Goal: Task Accomplishment & Management: Manage account settings

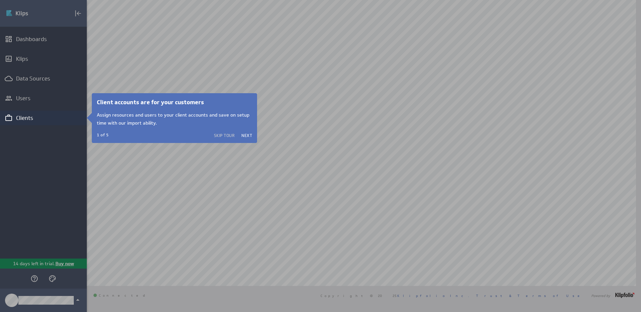
click at [123, 214] on div at bounding box center [364, 156] width 554 height 312
drag, startPoint x: 142, startPoint y: 185, endPoint x: 127, endPoint y: 170, distance: 20.5
click at [142, 185] on div at bounding box center [364, 156] width 554 height 312
click at [75, 12] on div at bounding box center [43, 55] width 87 height 110
click at [76, 14] on div at bounding box center [43, 55] width 87 height 110
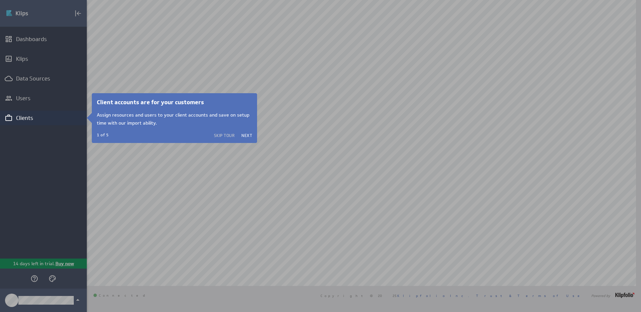
click at [72, 13] on div at bounding box center [43, 55] width 87 height 110
drag, startPoint x: 76, startPoint y: 13, endPoint x: 42, endPoint y: 13, distance: 34.4
click at [72, 14] on div at bounding box center [43, 55] width 87 height 110
click at [13, 15] on div at bounding box center [43, 55] width 87 height 110
click at [75, 299] on div at bounding box center [43, 218] width 87 height 187
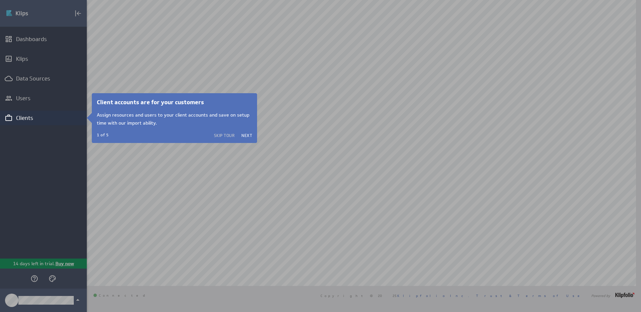
drag, startPoint x: 74, startPoint y: 299, endPoint x: 54, endPoint y: 298, distance: 20.7
click at [74, 299] on div at bounding box center [43, 218] width 87 height 187
click at [37, 300] on div at bounding box center [43, 218] width 87 height 187
click at [12, 297] on div at bounding box center [43, 218] width 87 height 187
click at [34, 280] on div at bounding box center [43, 218] width 87 height 187
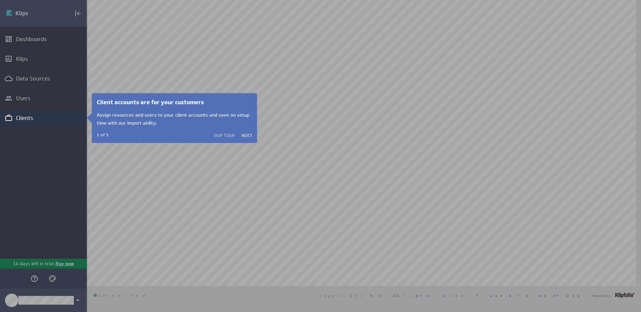
drag, startPoint x: 68, startPoint y: 226, endPoint x: 70, endPoint y: 222, distance: 4.6
click at [68, 226] on div at bounding box center [43, 218] width 87 height 187
click at [154, 107] on div "Client accounts are for your customers Assign resources and users to your clien…" at bounding box center [174, 118] width 155 height 40
click at [248, 137] on button "Next" at bounding box center [246, 134] width 11 height 5
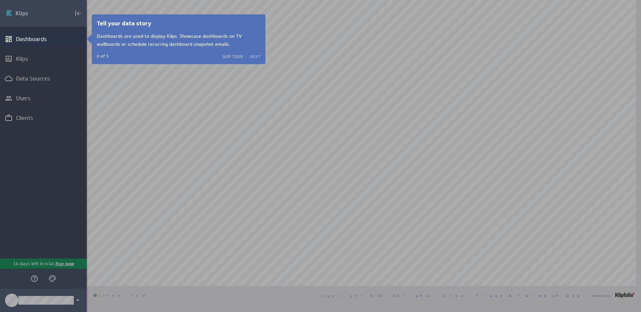
click at [256, 56] on button "Next" at bounding box center [255, 56] width 11 height 5
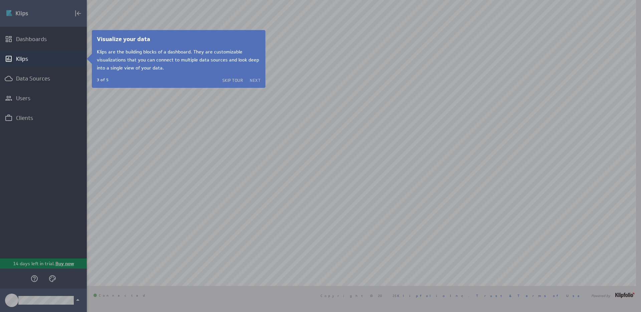
click at [254, 80] on button "Next" at bounding box center [255, 79] width 11 height 5
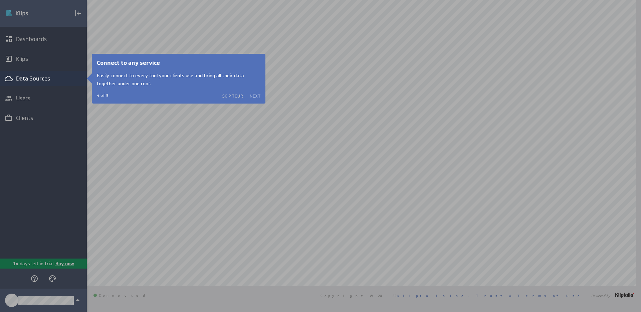
click at [256, 96] on button "Next" at bounding box center [255, 95] width 11 height 5
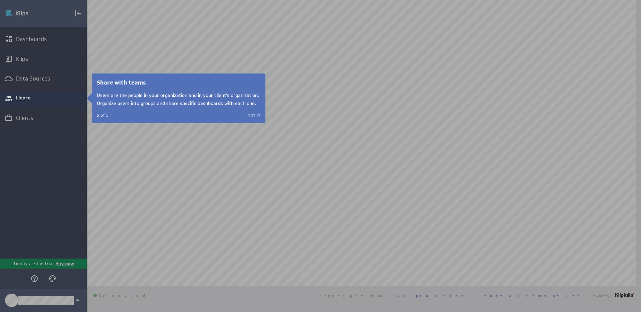
click at [251, 117] on button "Got it" at bounding box center [253, 115] width 13 height 5
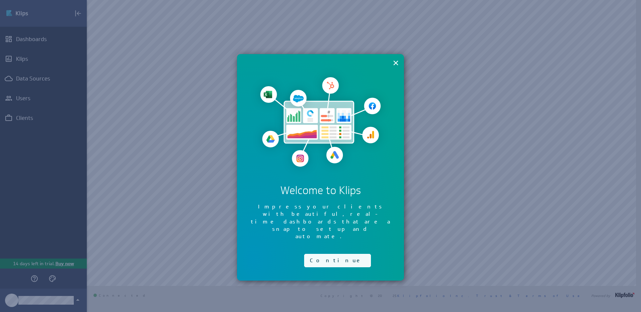
click at [320, 254] on button "Continue" at bounding box center [337, 260] width 67 height 13
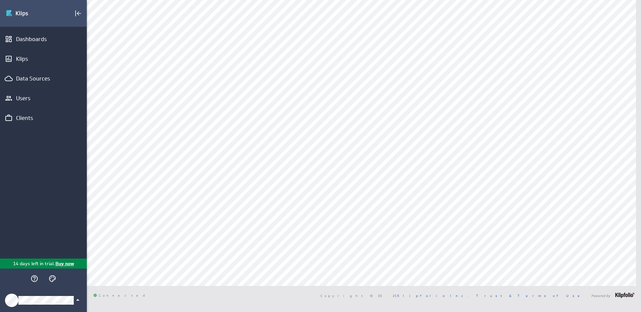
click at [42, 305] on div "Klipfolio Account" at bounding box center [43, 299] width 87 height 23
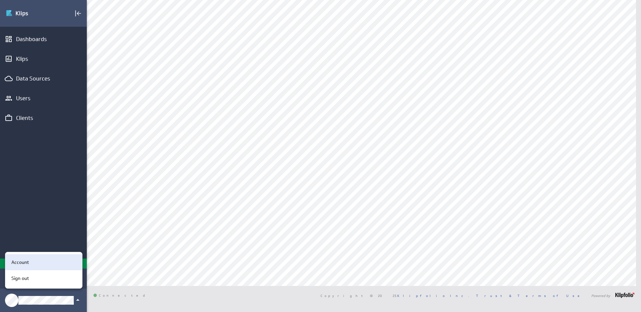
click at [34, 265] on div "Account" at bounding box center [43, 262] width 68 height 7
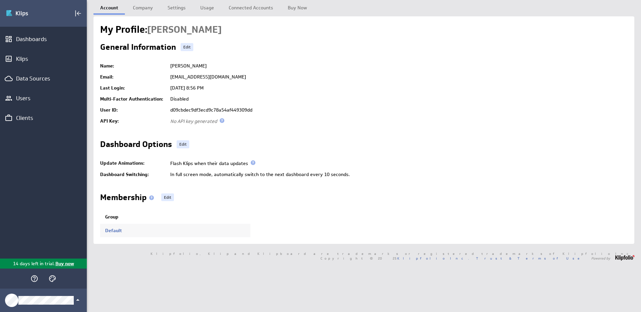
click at [178, 283] on div "Account Company Settings Usage" at bounding box center [364, 156] width 554 height 312
click at [215, 278] on div "Account Company Settings Usage" at bounding box center [364, 156] width 554 height 312
click at [177, 3] on link "Settings" at bounding box center [176, 6] width 31 height 13
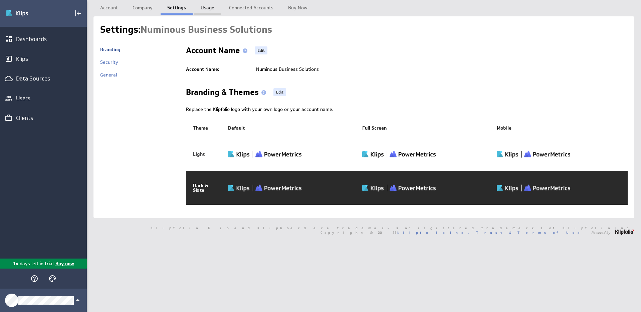
click at [206, 9] on link "Usage" at bounding box center [207, 6] width 27 height 13
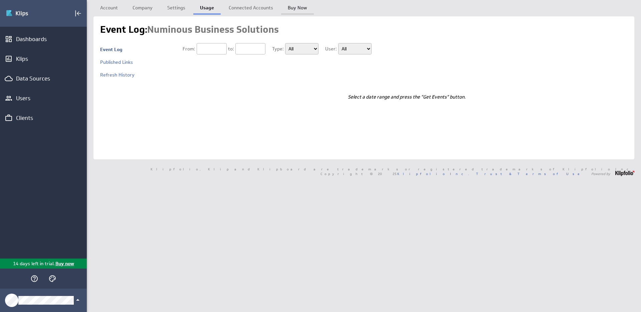
type input "[DATE]"
type input "08/25/2025"
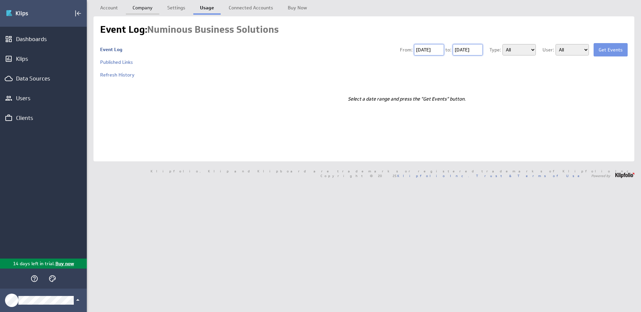
click at [141, 5] on link "Company" at bounding box center [142, 6] width 33 height 13
click at [175, 5] on link "Settings" at bounding box center [176, 6] width 31 height 13
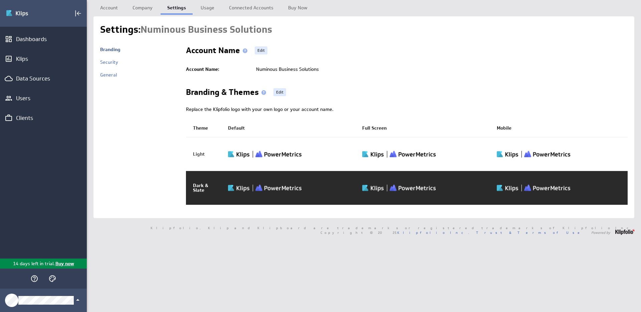
click at [259, 188] on img at bounding box center [264, 187] width 73 height 9
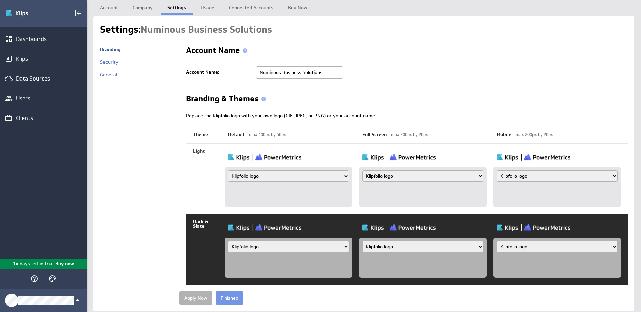
scroll to position [18, 0]
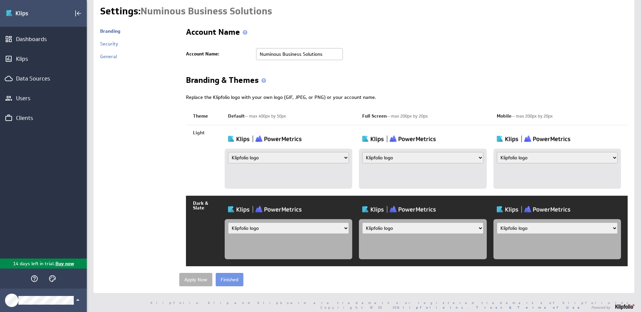
click at [258, 228] on select "Klipfolio logo Uploaded image file Account name" at bounding box center [288, 227] width 121 height 11
click at [48, 237] on div "Dashboards Klips Data Sources Users Clients" at bounding box center [43, 143] width 87 height 232
click at [47, 307] on div "Klipfolio Account" at bounding box center [43, 299] width 87 height 23
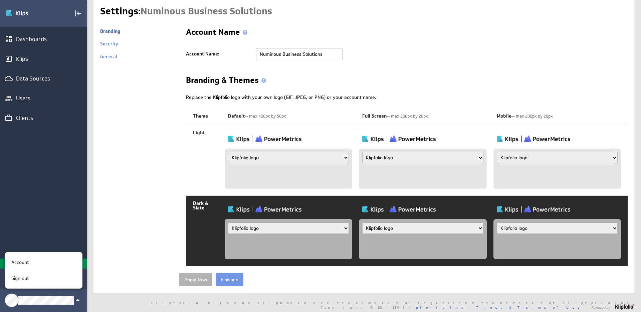
click at [41, 156] on div at bounding box center [320, 156] width 641 height 312
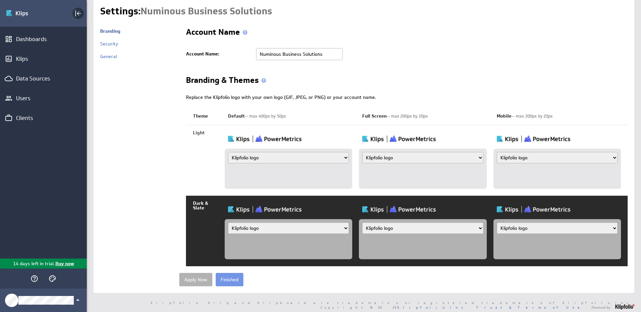
click at [79, 10] on icon "Collapse" at bounding box center [78, 13] width 8 height 8
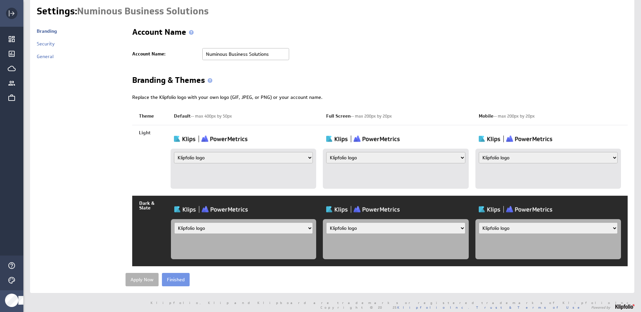
click at [11, 14] on icon "Expand" at bounding box center [12, 13] width 4 height 4
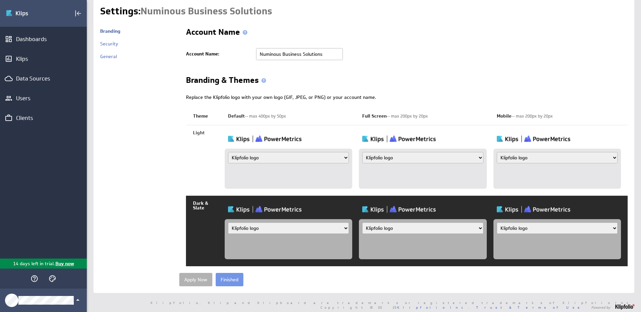
click at [15, 13] on img "Go to Dashboards" at bounding box center [29, 13] width 47 height 11
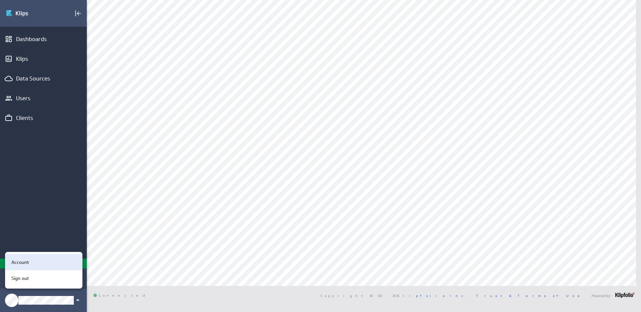
click at [18, 265] on p "Account" at bounding box center [20, 262] width 18 height 7
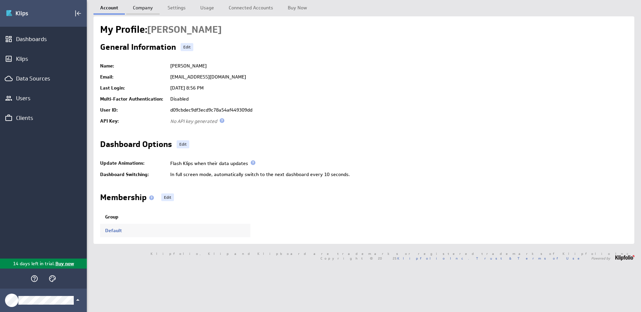
click at [143, 10] on link "Company" at bounding box center [142, 6] width 33 height 13
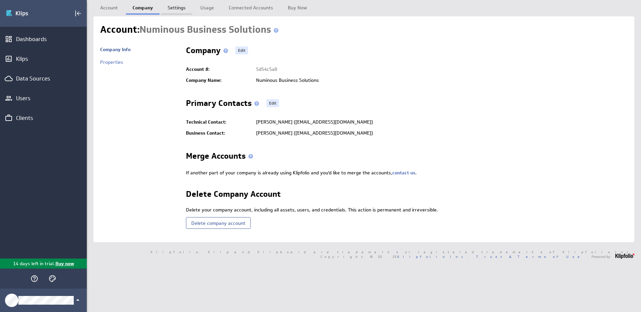
click at [179, 7] on link "Settings" at bounding box center [176, 6] width 31 height 13
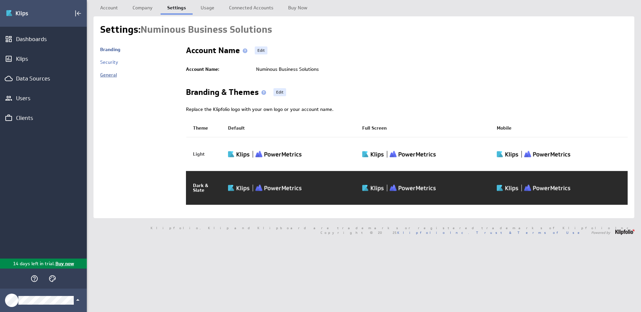
click at [109, 75] on link "General" at bounding box center [108, 75] width 17 height 6
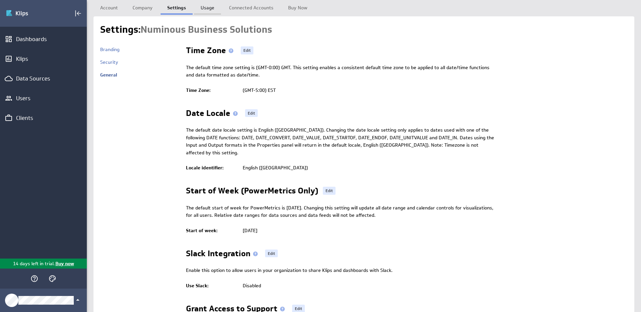
click at [209, 5] on link "Usage" at bounding box center [207, 6] width 27 height 13
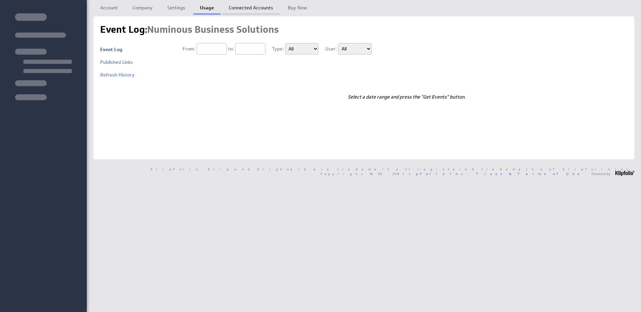
type input "[DATE]"
type input "08/25/2025"
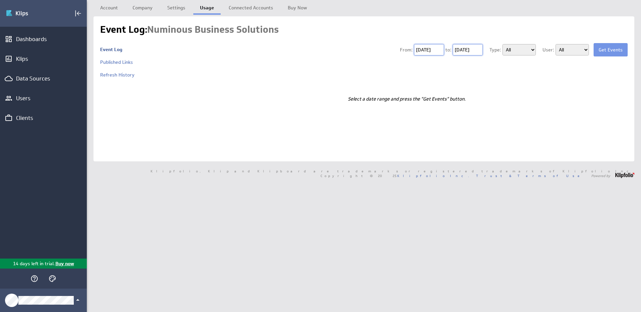
click at [134, 106] on td "Event Log Published Links Refresh History" at bounding box center [139, 98] width 79 height 111
click at [256, 10] on link "Connected Accounts" at bounding box center [251, 6] width 58 height 13
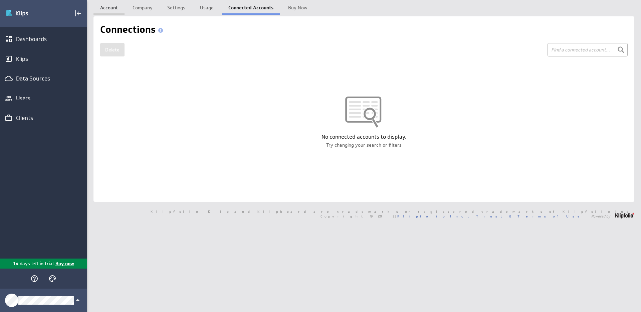
click at [109, 9] on link "Account" at bounding box center [108, 6] width 31 height 13
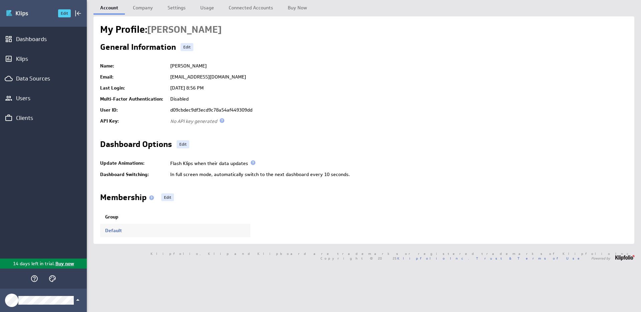
click at [17, 18] on img "Go to Dashboards" at bounding box center [29, 13] width 47 height 11
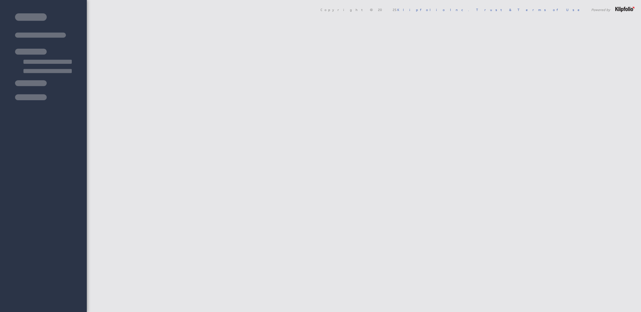
click at [69, 16] on html "[PERSON_NAME]" at bounding box center [320, 156] width 641 height 312
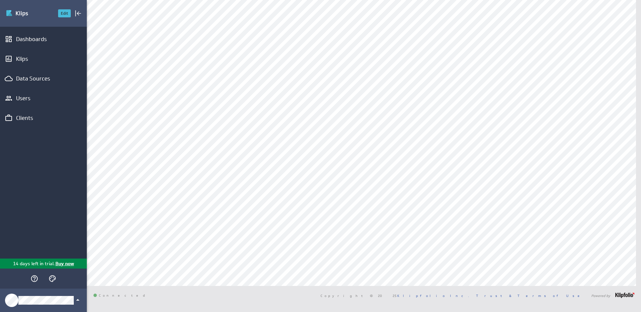
click at [66, 14] on button "Edit" at bounding box center [64, 13] width 13 height 8
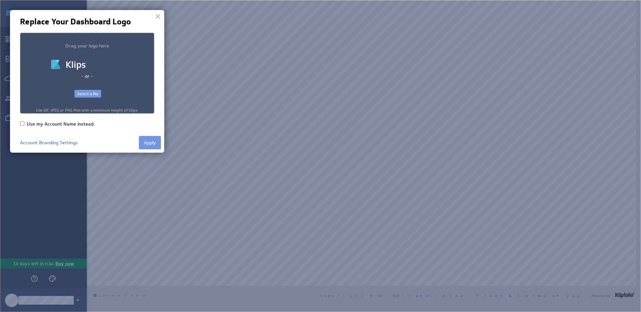
click at [157, 17] on div at bounding box center [158, 16] width 10 height 10
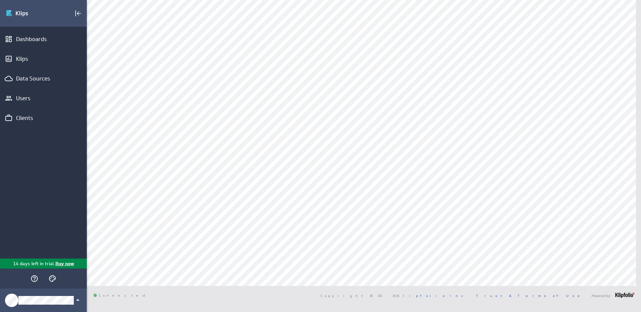
click at [47, 237] on div "Dashboards Klips Data Sources Users Clients" at bounding box center [43, 143] width 87 height 232
click at [34, 214] on div "Dashboards Klips Data Sources Users Clients" at bounding box center [43, 143] width 87 height 232
click at [35, 280] on icon "Help" at bounding box center [34, 278] width 8 height 8
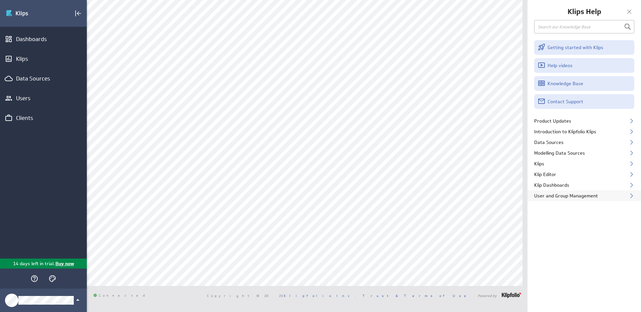
drag, startPoint x: 560, startPoint y: 217, endPoint x: 549, endPoint y: 191, distance: 28.4
click at [560, 214] on div "Getting started with Klips Help videos Knowledge Base Contact Support Product U…" at bounding box center [583, 176] width 113 height 272
click at [550, 197] on div "User and Group Management" at bounding box center [583, 195] width 113 height 11
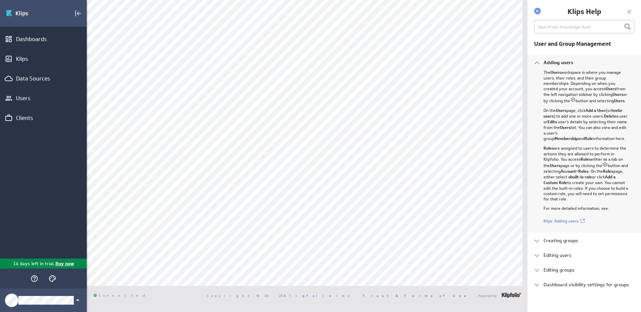
click at [627, 12] on div at bounding box center [629, 12] width 10 height 10
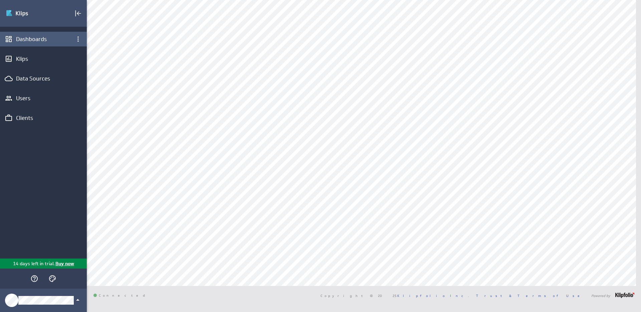
click at [45, 37] on div "Dashboards" at bounding box center [43, 38] width 55 height 7
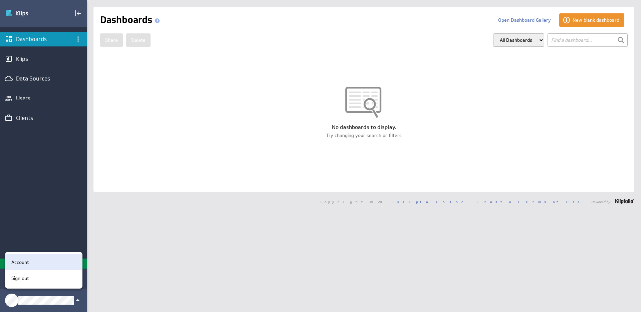
click at [23, 261] on p "Account" at bounding box center [20, 262] width 18 height 7
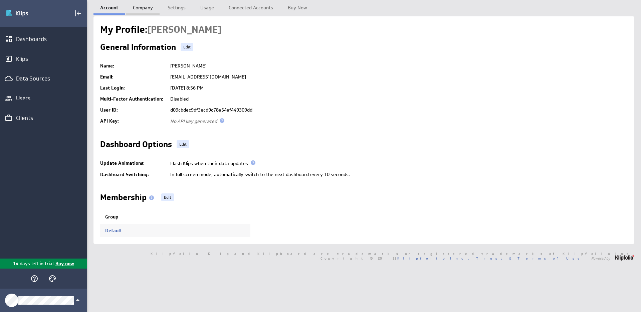
click at [150, 7] on link "Company" at bounding box center [142, 6] width 33 height 13
click at [172, 9] on link "Settings" at bounding box center [176, 6] width 31 height 13
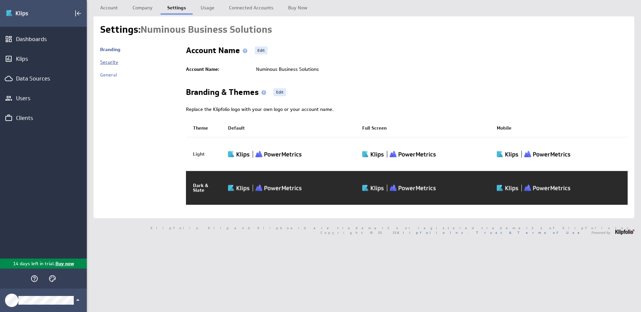
click at [109, 61] on link "Security" at bounding box center [109, 62] width 18 height 6
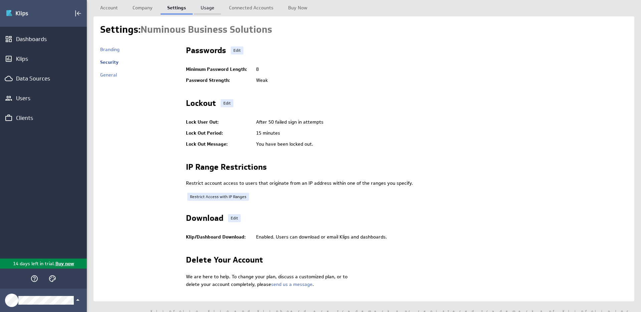
click at [210, 9] on link "Usage" at bounding box center [207, 6] width 27 height 13
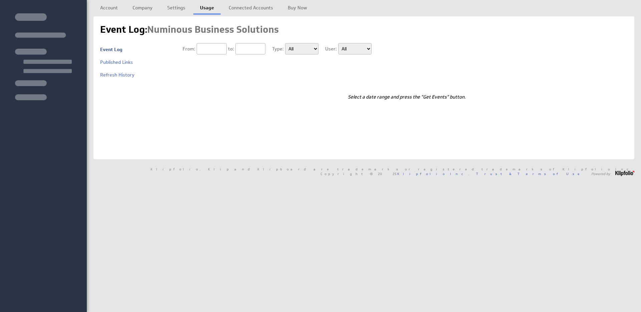
type input "08/25/2025"
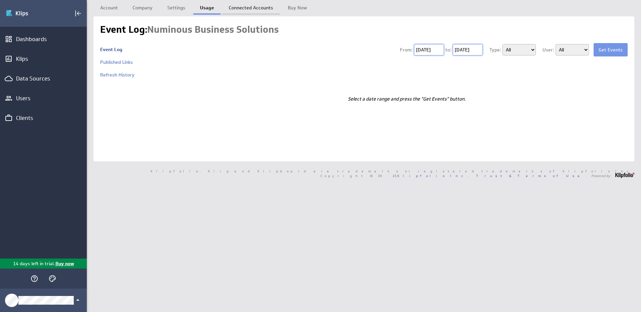
click at [235, 6] on link "Connected Accounts" at bounding box center [251, 6] width 58 height 13
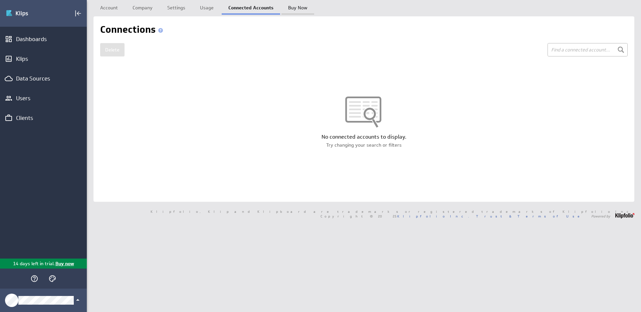
click at [298, 8] on link "Buy Now" at bounding box center [297, 6] width 33 height 13
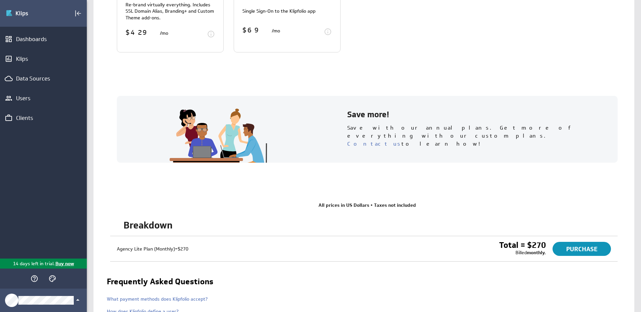
scroll to position [614, 0]
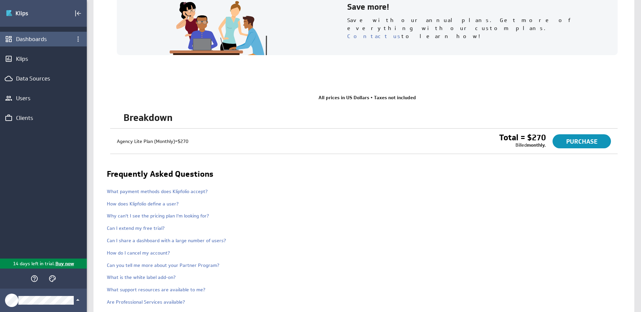
click at [42, 40] on div "Dashboards" at bounding box center [43, 38] width 55 height 7
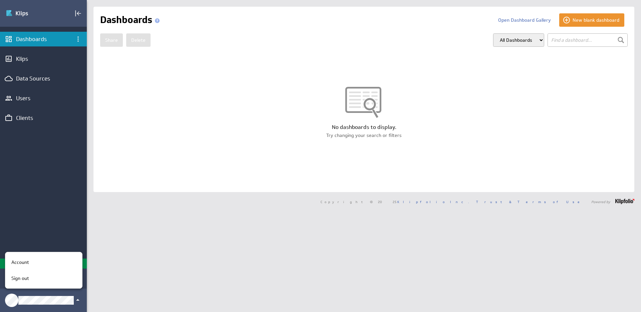
drag, startPoint x: 14, startPoint y: 299, endPoint x: 47, endPoint y: 298, distance: 33.1
click at [14, 299] on div at bounding box center [320, 156] width 641 height 312
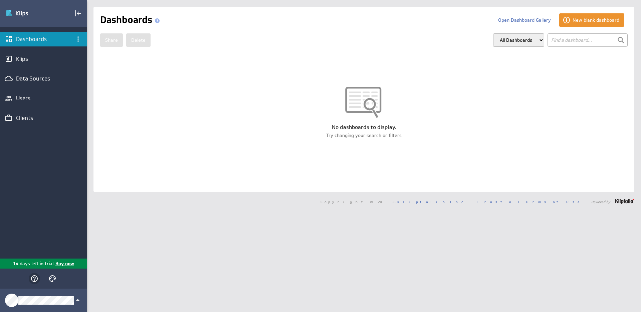
click at [37, 279] on icon "Help" at bounding box center [34, 278] width 7 height 7
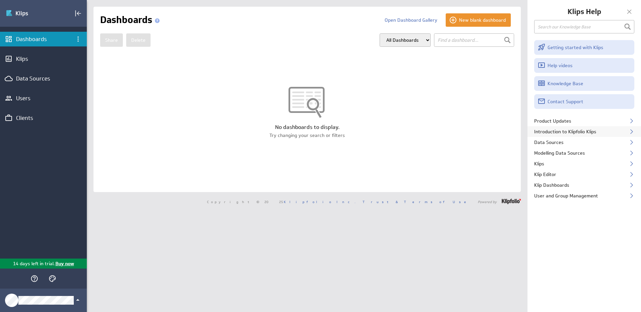
click at [589, 131] on div "Introduction to Klipfolio Klips" at bounding box center [583, 131] width 113 height 11
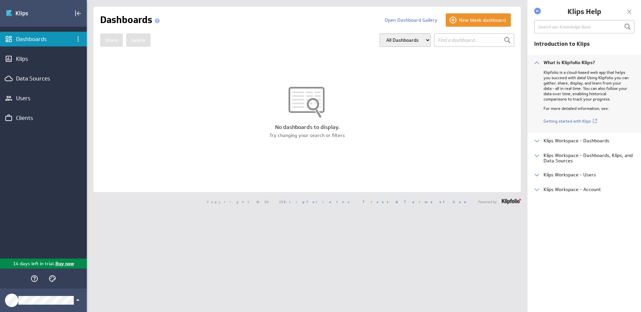
click at [574, 208] on div "Dive In Introduction to Klips What is Klipfolio Klips? Klipfolio is a cloud­-ba…" at bounding box center [583, 176] width 113 height 272
click at [396, 120] on div at bounding box center [306, 105] width 427 height 37
click at [630, 13] on div at bounding box center [629, 12] width 10 height 10
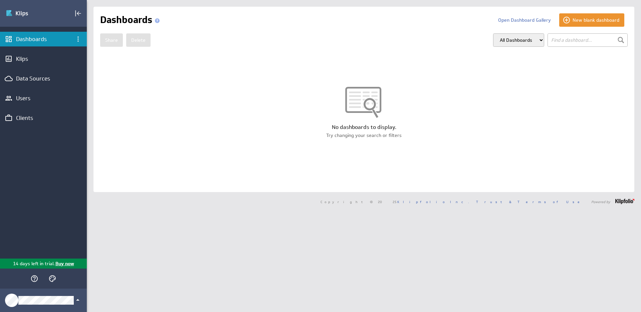
click at [362, 72] on div "No dashboards to display. Try changing your search or filters" at bounding box center [363, 112] width 541 height 118
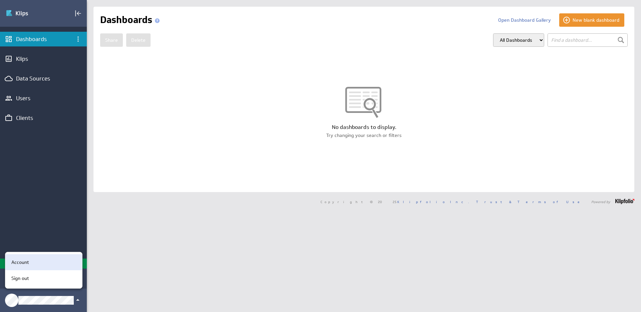
click at [32, 262] on div "Account" at bounding box center [43, 262] width 68 height 7
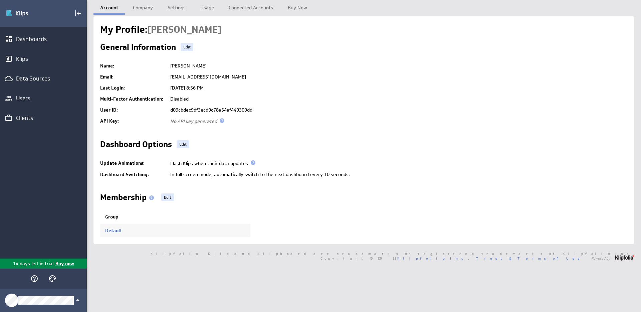
click at [33, 168] on div "Dashboards Klips Data Sources Users Clients" at bounding box center [43, 143] width 87 height 232
click at [101, 9] on link "Account" at bounding box center [108, 6] width 31 height 13
click at [77, 299] on icon "Klipfolio Account" at bounding box center [78, 300] width 8 height 8
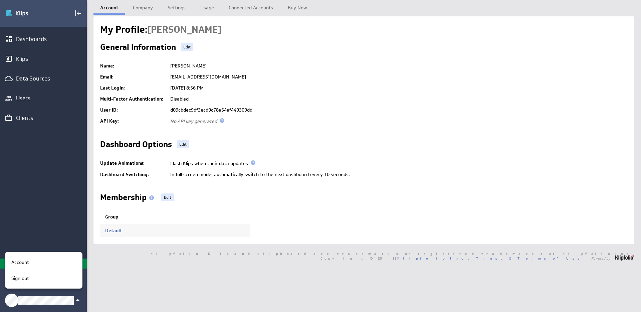
click at [77, 299] on div at bounding box center [320, 156] width 641 height 312
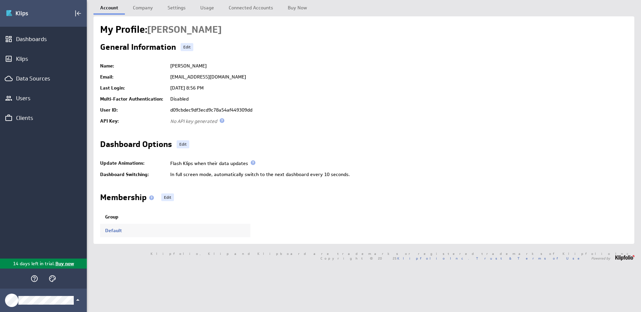
click at [41, 188] on div "Dashboards Klips Data Sources Users Clients" at bounding box center [43, 143] width 87 height 232
click at [44, 195] on div "Dashboards Klips Data Sources Users Clients" at bounding box center [43, 143] width 87 height 232
click at [184, 76] on td "dashboards@numinousbs.com" at bounding box center [397, 76] width 461 height 11
click at [109, 8] on link "Account" at bounding box center [108, 6] width 31 height 13
click at [181, 45] on link "Edit" at bounding box center [187, 47] width 13 height 8
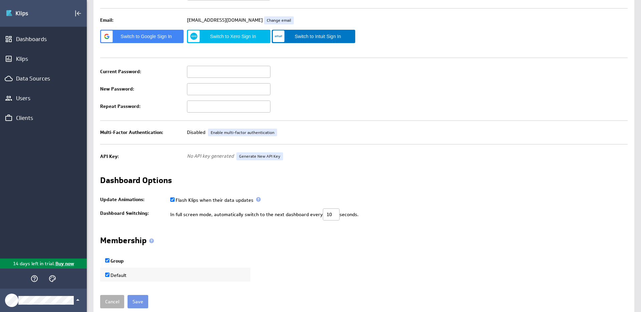
scroll to position [114, 0]
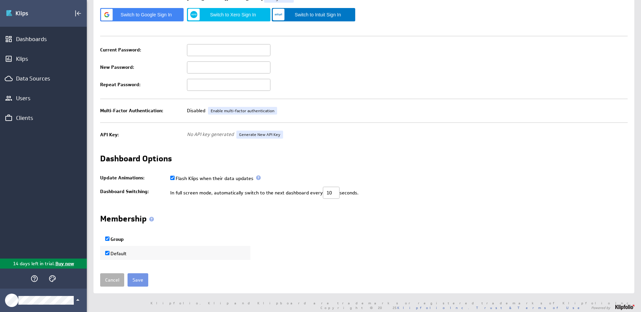
click at [230, 195] on td "In full screen mode, automatically switch to the next dashboard every 10 second…" at bounding box center [397, 192] width 461 height 17
click at [200, 197] on td "In full screen mode, automatically switch to the next dashboard every 10 second…" at bounding box center [397, 192] width 461 height 17
click at [128, 235] on th "Group" at bounding box center [175, 239] width 150 height 14
click at [122, 240] on label "Group" at bounding box center [114, 239] width 19 height 6
click at [109, 240] on input "Group" at bounding box center [107, 238] width 4 height 4
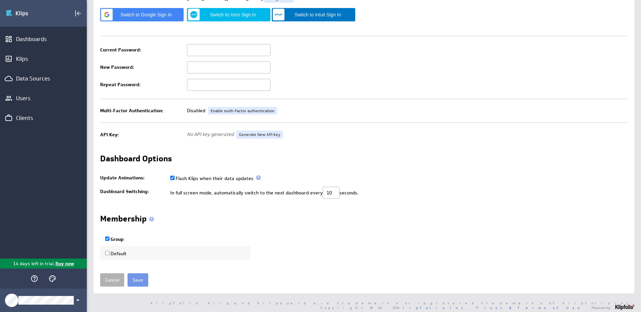
checkbox input "false"
click at [126, 240] on th "Group" at bounding box center [175, 239] width 150 height 14
click at [114, 242] on label "Group" at bounding box center [114, 239] width 19 height 6
click at [109, 241] on input "Group" at bounding box center [107, 238] width 4 height 4
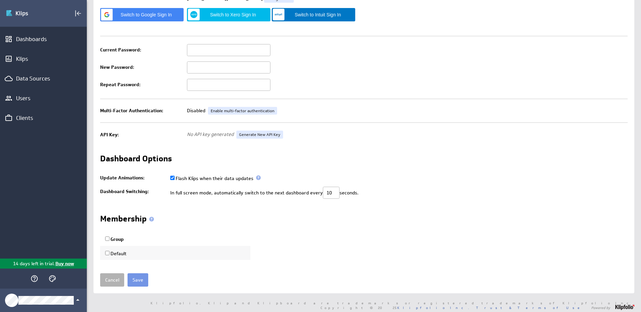
checkbox input "true"
click at [47, 231] on div "Dashboards Klips Data Sources Users Clients" at bounding box center [43, 143] width 87 height 232
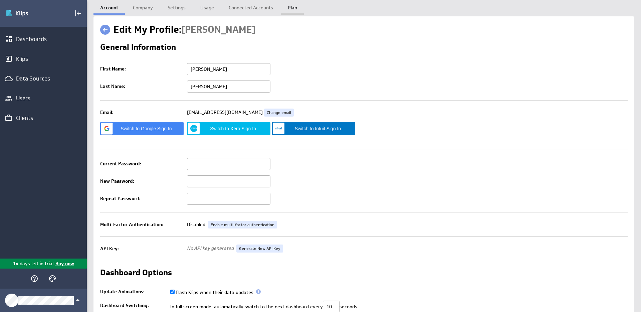
click at [292, 10] on link "Plan" at bounding box center [292, 6] width 23 height 13
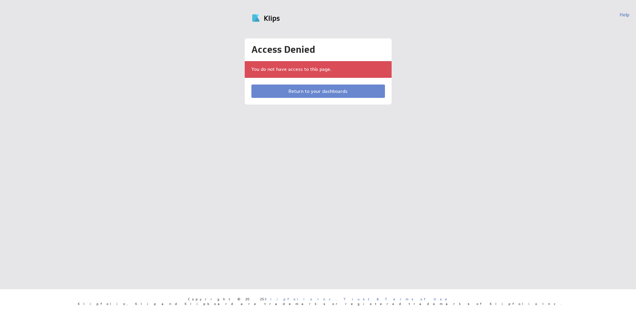
click at [289, 88] on link "Return to your dashboards" at bounding box center [317, 90] width 133 height 13
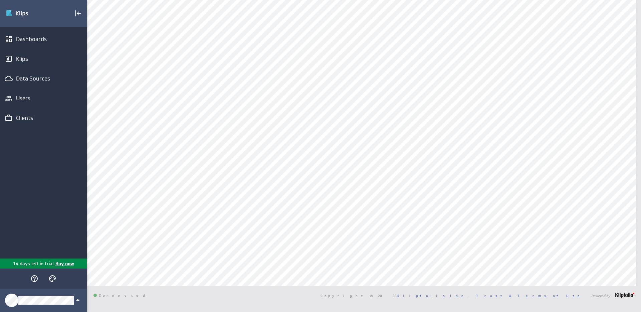
click at [33, 187] on div "Dashboards Klips Data Sources Users Clients" at bounding box center [43, 143] width 87 height 232
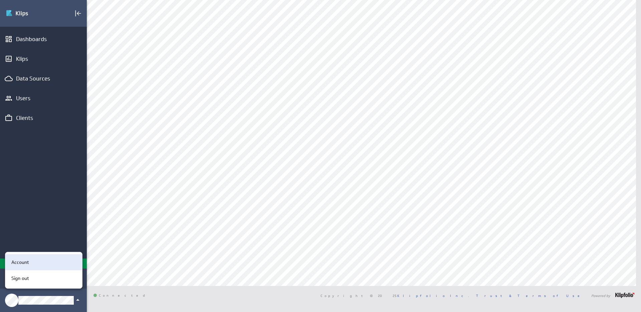
click at [36, 263] on div "Account" at bounding box center [43, 262] width 68 height 7
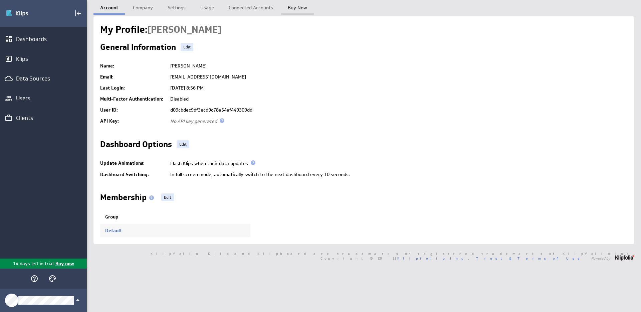
click at [292, 8] on link "Buy Now" at bounding box center [297, 6] width 33 height 13
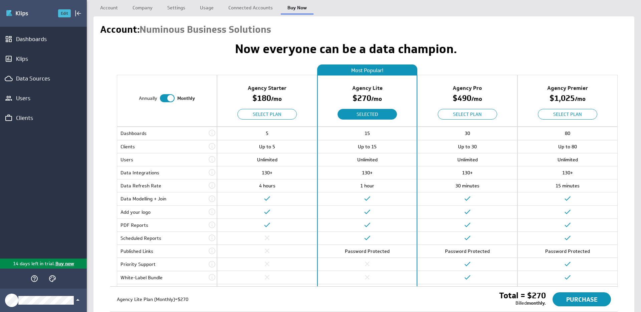
click at [61, 12] on button "Edit" at bounding box center [64, 13] width 13 height 8
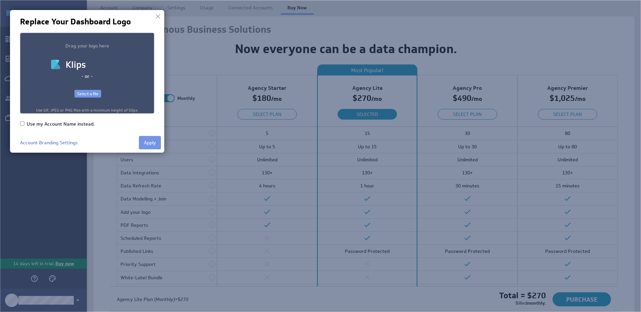
click at [156, 15] on div at bounding box center [158, 16] width 10 height 10
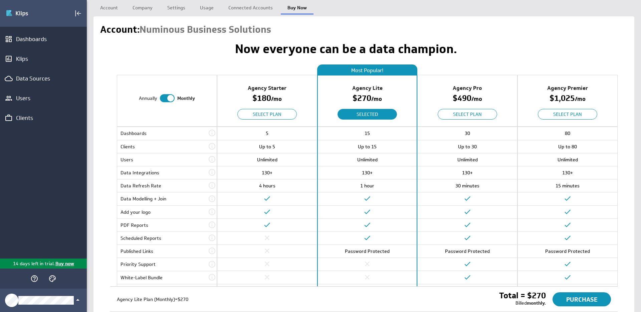
click at [32, 243] on div "Dashboards Klips Data Sources Users Clients" at bounding box center [43, 143] width 87 height 232
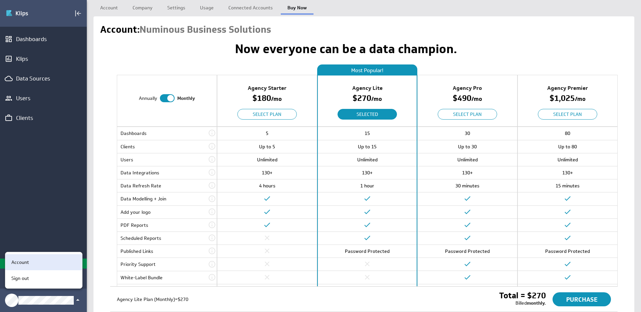
click at [13, 259] on p "Account" at bounding box center [20, 262] width 18 height 7
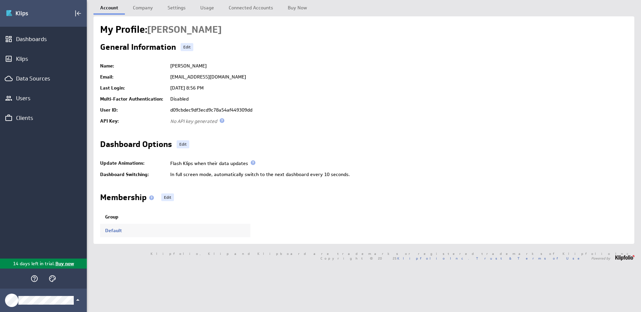
click at [32, 212] on div "Dashboards Klips Data Sources Users Clients" at bounding box center [43, 143] width 87 height 232
click at [186, 144] on link "Edit" at bounding box center [183, 144] width 13 height 8
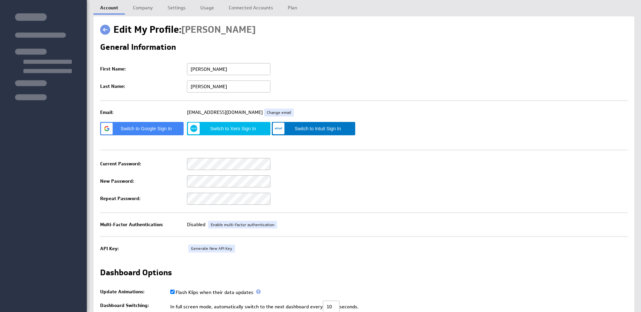
scroll to position [114, 0]
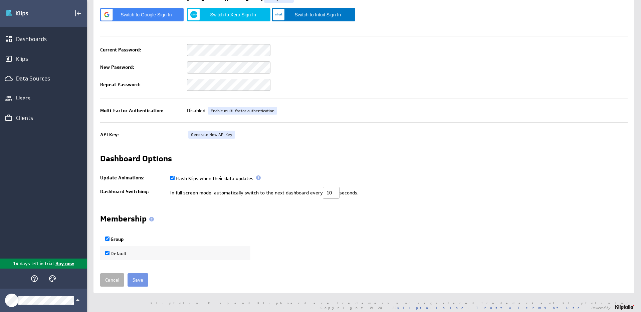
checkbox input "true"
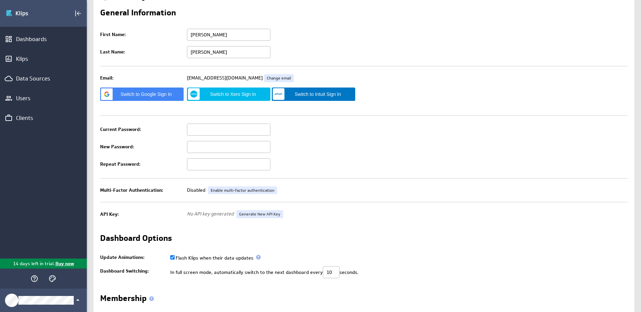
scroll to position [0, 0]
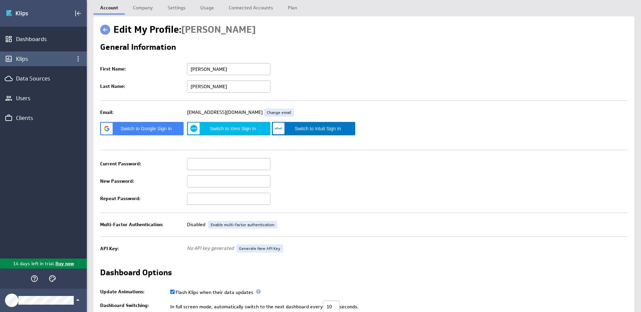
click at [31, 63] on div "Klips" at bounding box center [43, 58] width 87 height 15
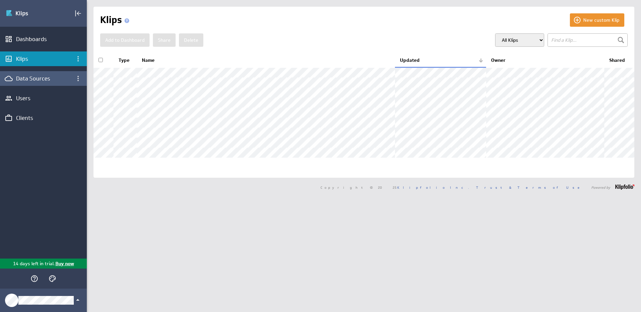
click at [30, 82] on div "Data Sources" at bounding box center [43, 78] width 87 height 15
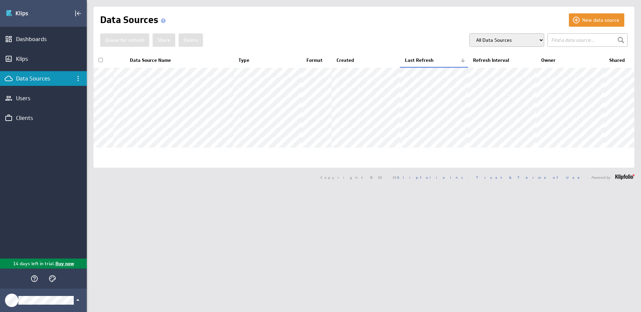
drag, startPoint x: 30, startPoint y: 170, endPoint x: 31, endPoint y: 158, distance: 11.8
click at [30, 170] on div "Dashboards Klips Data Sources Users Clients" at bounding box center [43, 143] width 87 height 232
click at [26, 101] on div "Users" at bounding box center [43, 97] width 55 height 7
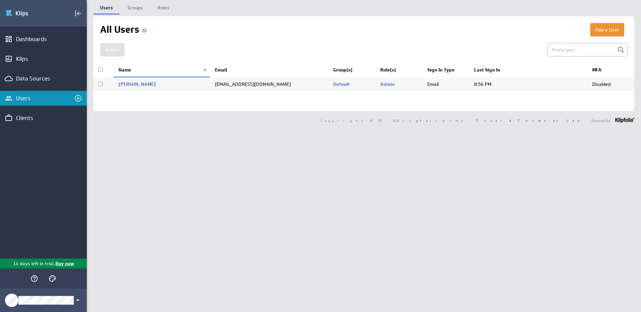
click at [596, 84] on td "Disabled" at bounding box center [610, 84] width 47 height 14
checkbox input "true"
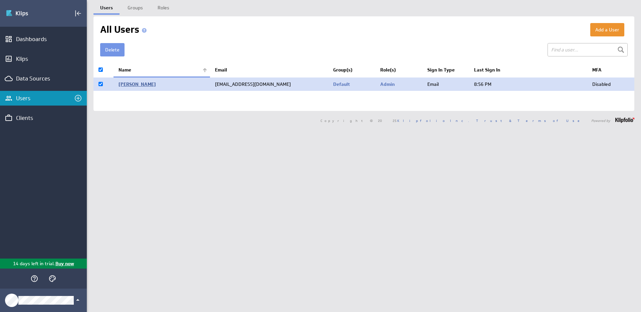
click at [138, 85] on link "Fritz, Christina" at bounding box center [136, 84] width 37 height 6
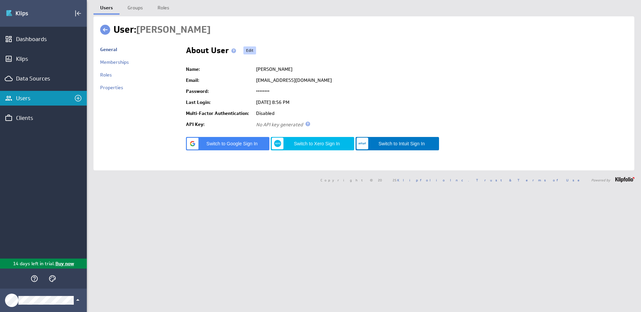
click at [246, 53] on link "Edit" at bounding box center [249, 50] width 13 height 8
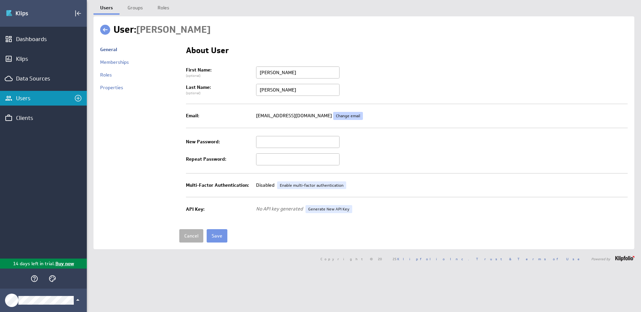
click at [333, 117] on link "Change email" at bounding box center [348, 116] width 30 height 8
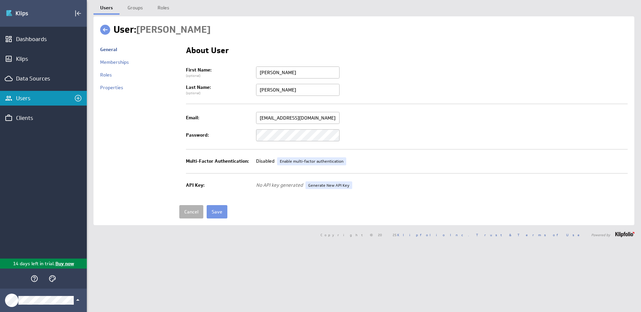
click at [283, 118] on input "dashboards@numinousbs.com" at bounding box center [297, 118] width 83 height 12
click at [284, 118] on input "dashboards@numinousbs.com" at bounding box center [297, 118] width 83 height 12
click at [122, 61] on link "Memberships" at bounding box center [114, 62] width 29 height 6
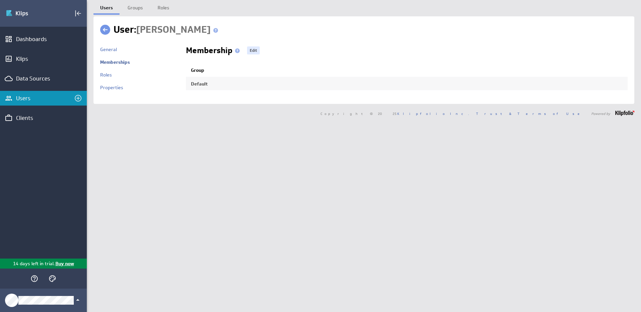
click at [111, 77] on div "Roles" at bounding box center [139, 78] width 79 height 13
click at [105, 73] on link "Roles" at bounding box center [106, 75] width 12 height 6
click at [112, 89] on link "Properties" at bounding box center [111, 87] width 23 height 6
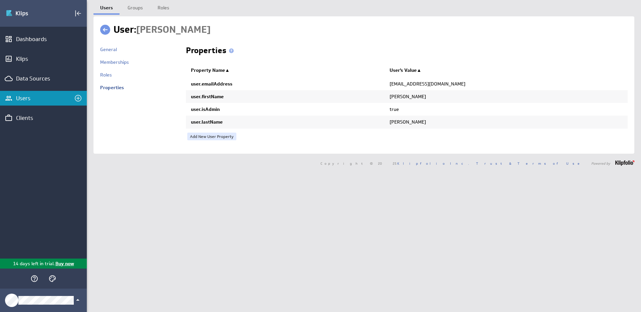
click at [118, 137] on td "General Memberships Roles Properties" at bounding box center [139, 95] width 79 height 104
click at [29, 142] on div "Dashboards Klips Data Sources Users Clients" at bounding box center [43, 143] width 87 height 232
click at [38, 117] on div "Clients" at bounding box center [43, 117] width 55 height 7
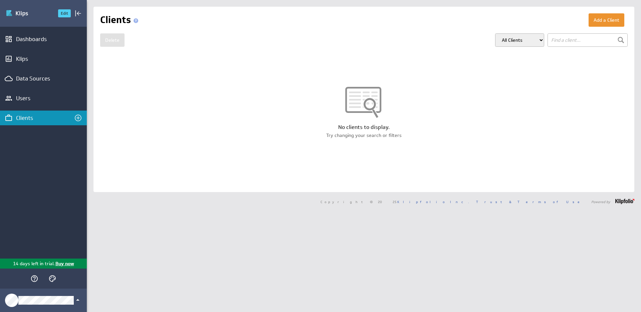
click at [18, 13] on img "Go to Dashboards" at bounding box center [29, 13] width 47 height 11
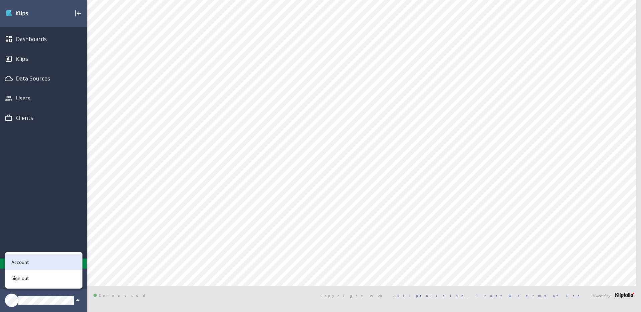
click at [25, 260] on p "Account" at bounding box center [20, 262] width 18 height 7
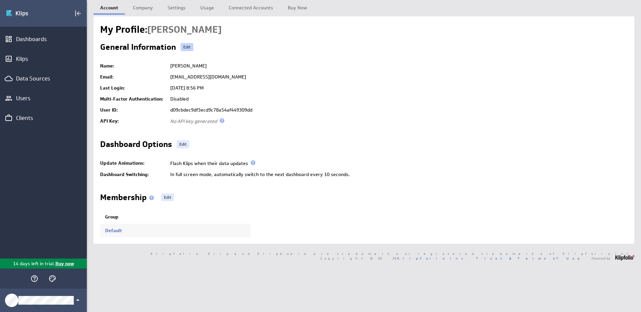
click at [184, 49] on link "Edit" at bounding box center [187, 47] width 13 height 8
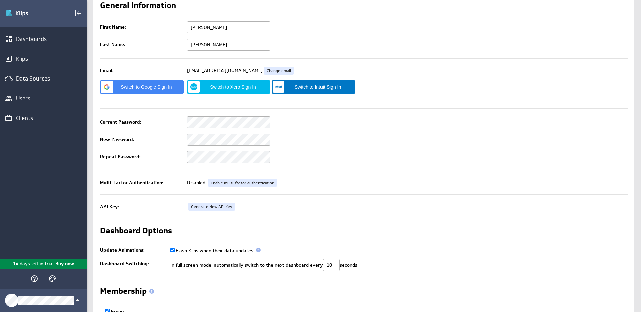
checkbox input "true"
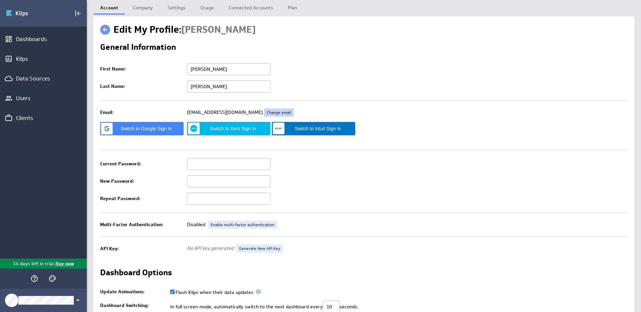
click at [267, 110] on link "Change email" at bounding box center [279, 112] width 30 height 8
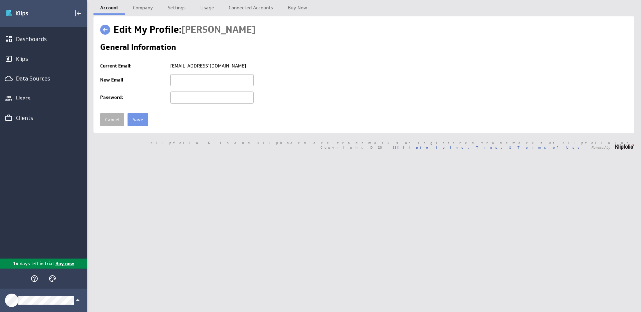
click at [199, 64] on td "[EMAIL_ADDRESS][DOMAIN_NAME]" at bounding box center [397, 65] width 461 height 11
click at [189, 82] on input "text" at bounding box center [211, 80] width 83 height 12
type input "dashboard@numinousbs.com"
click at [141, 120] on input "Save" at bounding box center [137, 119] width 21 height 13
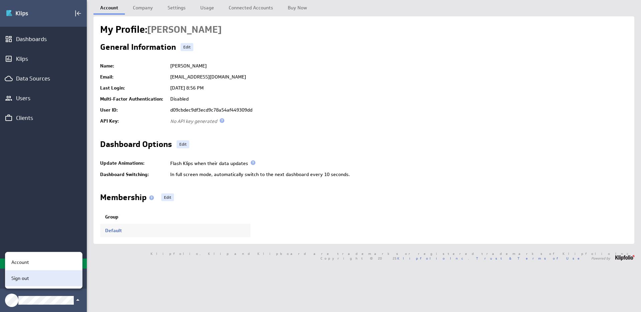
click at [41, 281] on div "Sign out" at bounding box center [43, 278] width 68 height 7
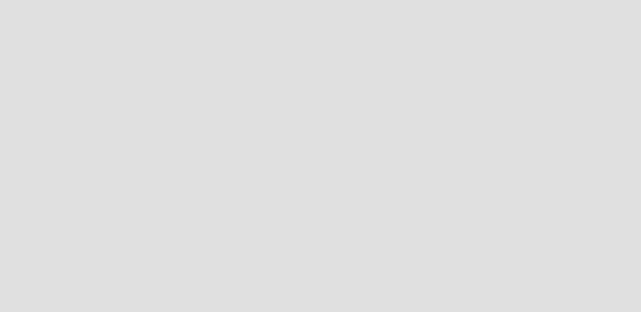
scroll to position [322, 651]
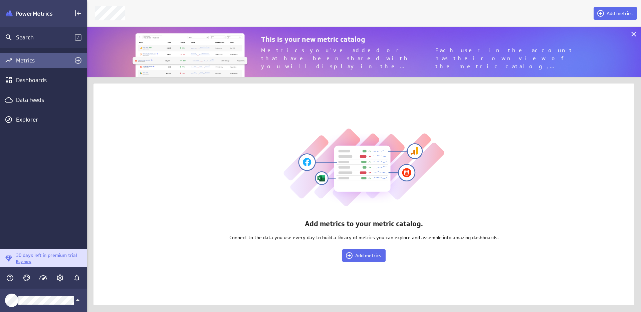
scroll to position [322, 564]
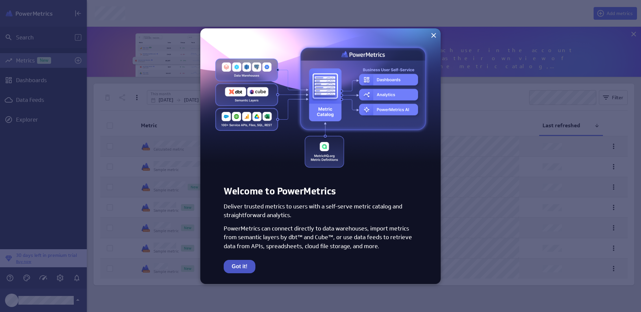
click at [242, 268] on button "Got it!" at bounding box center [240, 266] width 32 height 13
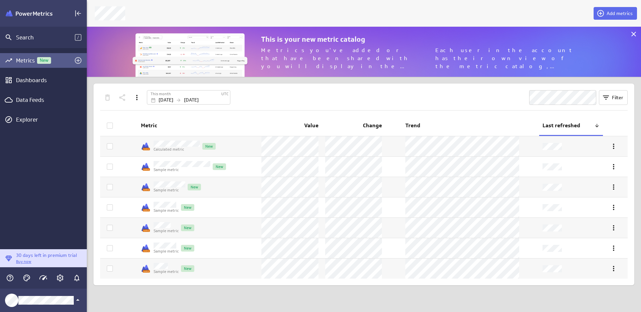
drag, startPoint x: 35, startPoint y: 195, endPoint x: 32, endPoint y: 177, distance: 17.9
click at [35, 194] on div "Metrics New Dashboards Data Feeds Explorer" at bounding box center [43, 148] width 87 height 201
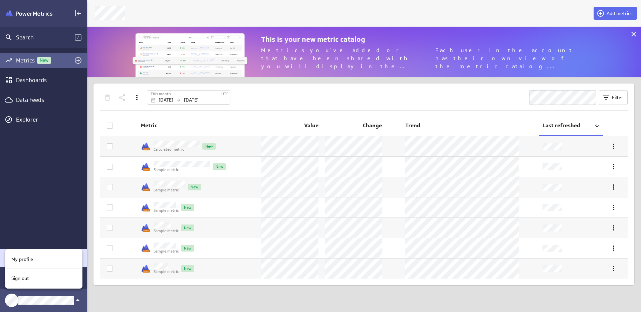
click at [55, 299] on div at bounding box center [320, 156] width 641 height 312
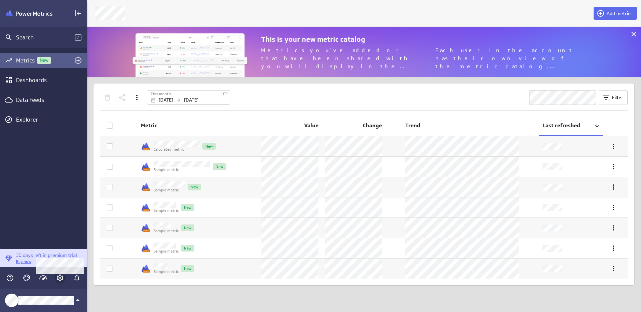
click at [62, 279] on icon "Account and settings" at bounding box center [60, 277] width 7 height 7
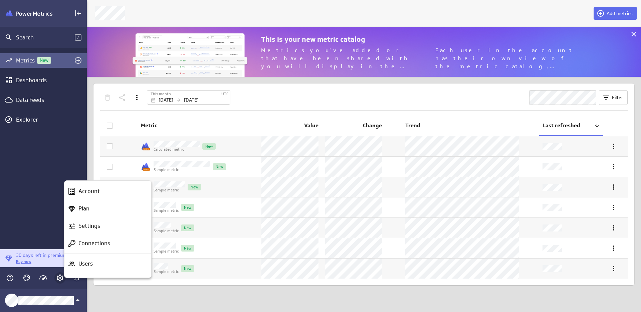
click at [62, 279] on div at bounding box center [320, 156] width 641 height 312
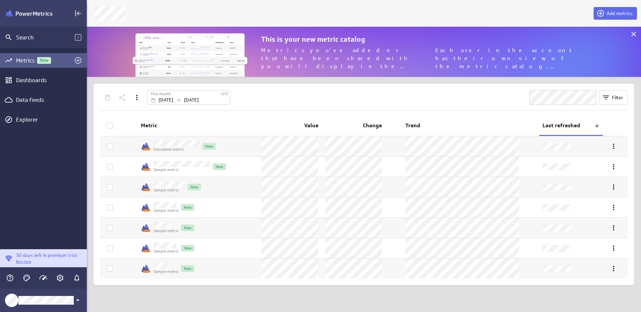
click at [41, 182] on div "Metrics New Dashboards Data Feeds Explorer" at bounding box center [43, 148] width 87 height 201
click at [62, 276] on icon "Account and settings" at bounding box center [60, 278] width 8 height 8
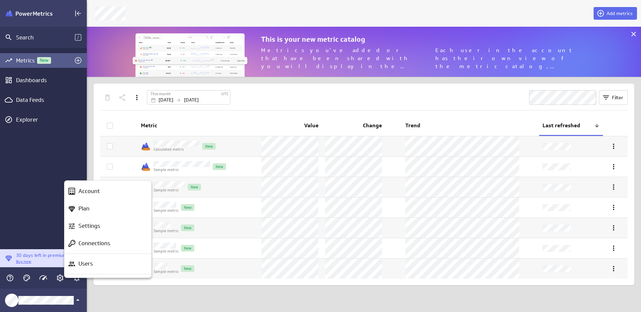
click at [38, 193] on div at bounding box center [320, 156] width 641 height 312
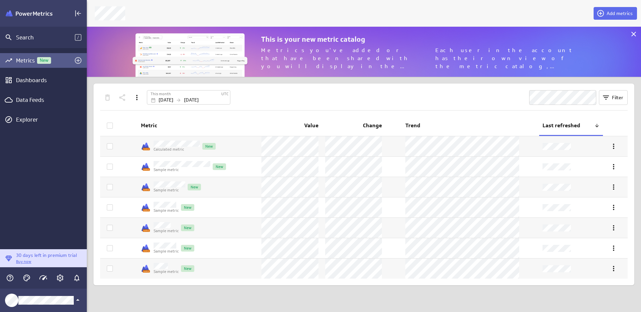
click at [25, 196] on div "Metrics New Dashboards Data Feeds Explorer" at bounding box center [43, 148] width 87 height 201
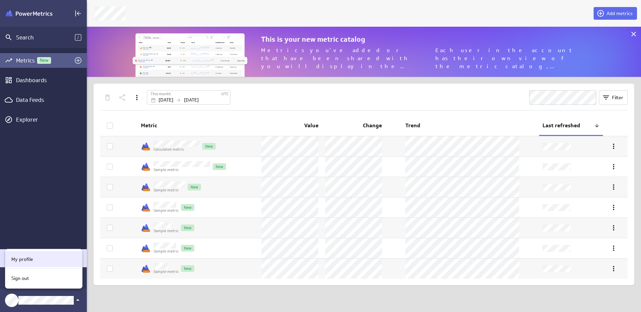
click at [38, 256] on div "My profile" at bounding box center [43, 259] width 68 height 7
